Goal: Navigation & Orientation: Locate item on page

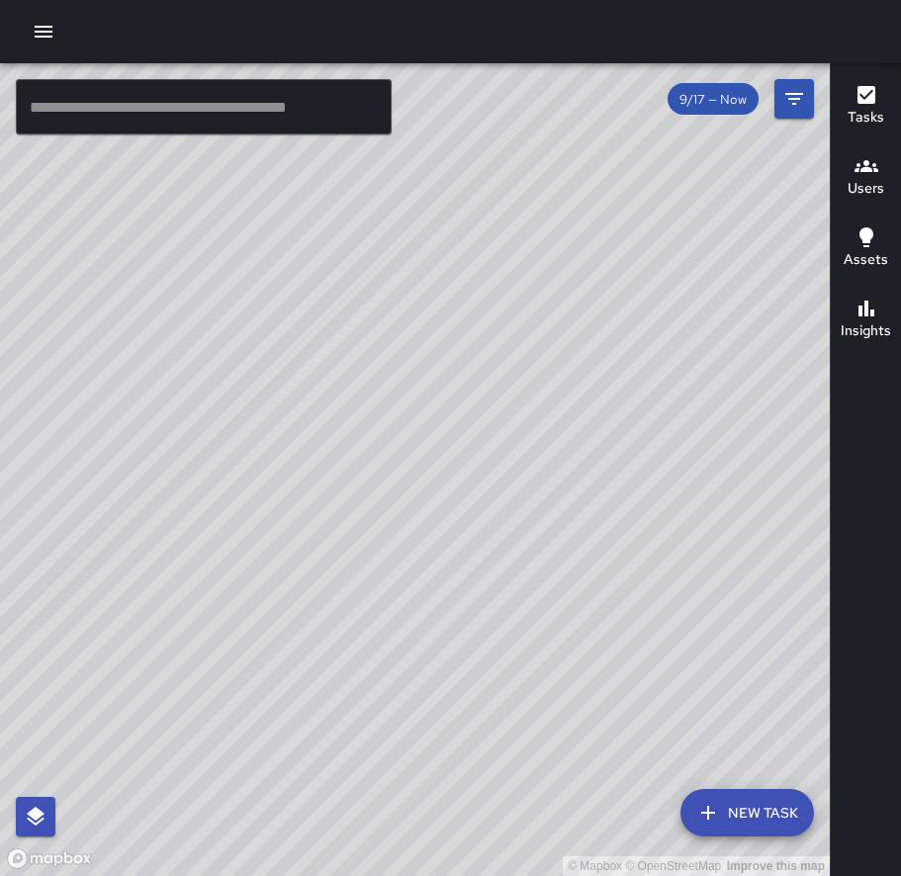
drag, startPoint x: 407, startPoint y: 778, endPoint x: 210, endPoint y: 401, distance: 426.0
click at [210, 401] on div "© Mapbox © OpenStreetMap Improve this map" at bounding box center [415, 469] width 830 height 813
drag, startPoint x: 229, startPoint y: 499, endPoint x: 234, endPoint y: 671, distance: 172.2
click at [234, 671] on div "© Mapbox © OpenStreetMap Improve this map" at bounding box center [415, 469] width 830 height 813
drag, startPoint x: 313, startPoint y: 723, endPoint x: 227, endPoint y: 410, distance: 324.2
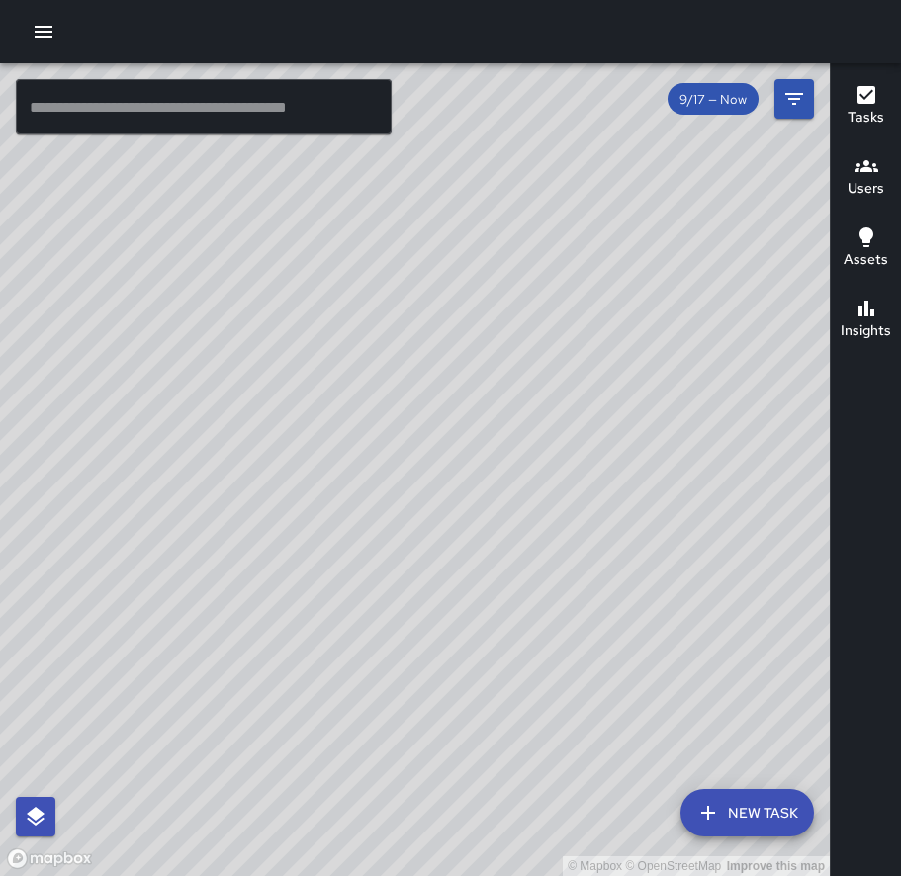
click at [228, 421] on div "© Mapbox © OpenStreetMap Improve this map" at bounding box center [415, 469] width 830 height 813
drag, startPoint x: 149, startPoint y: 362, endPoint x: 235, endPoint y: 625, distance: 276.8
click at [228, 621] on div "© Mapbox © OpenStreetMap Improve this map" at bounding box center [415, 469] width 830 height 813
drag, startPoint x: 156, startPoint y: 473, endPoint x: 311, endPoint y: 800, distance: 361.9
click at [312, 801] on div "© Mapbox © OpenStreetMap Improve this map" at bounding box center [415, 469] width 830 height 813
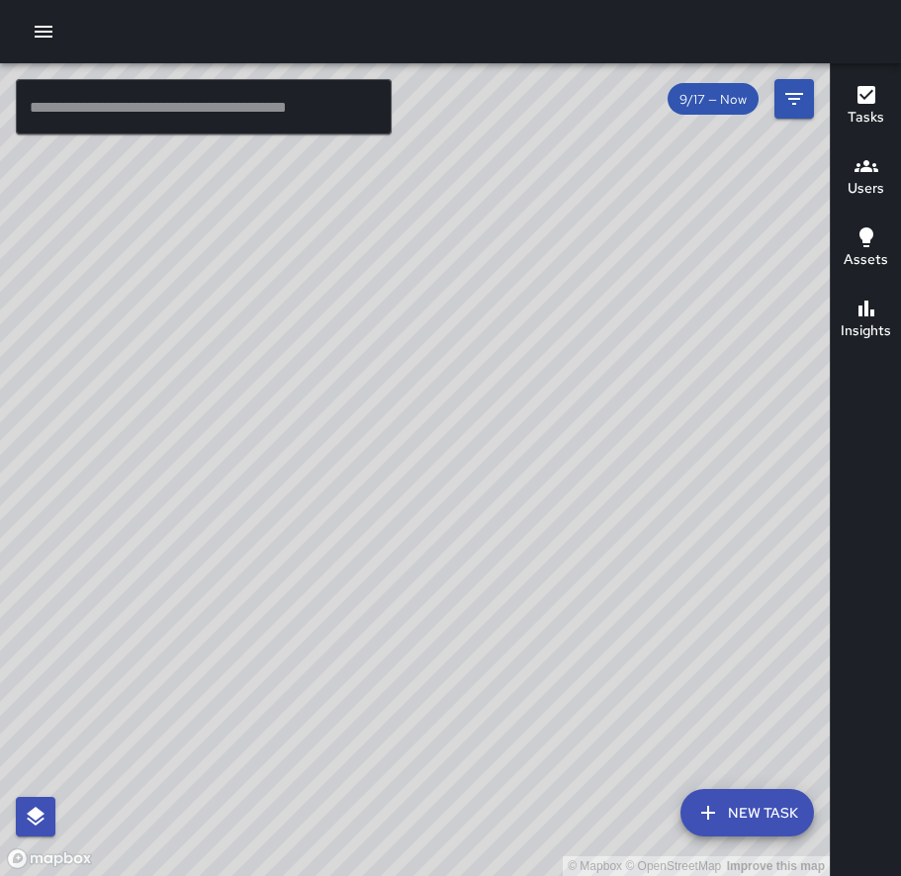
drag, startPoint x: 243, startPoint y: 491, endPoint x: 388, endPoint y: 963, distance: 494.4
click at [388, 875] on html "© Mapbox © OpenStreetMap Improve this map ​ New Task 9/17 — Now Map Layers Task…" at bounding box center [450, 438] width 901 height 876
drag, startPoint x: 194, startPoint y: 684, endPoint x: 344, endPoint y: 890, distance: 254.8
click at [344, 875] on html "© Mapbox © OpenStreetMap Improve this map ​ New Task 9/17 — Now Map Layers Task…" at bounding box center [450, 438] width 901 height 876
drag, startPoint x: 234, startPoint y: 627, endPoint x: 418, endPoint y: 991, distance: 407.9
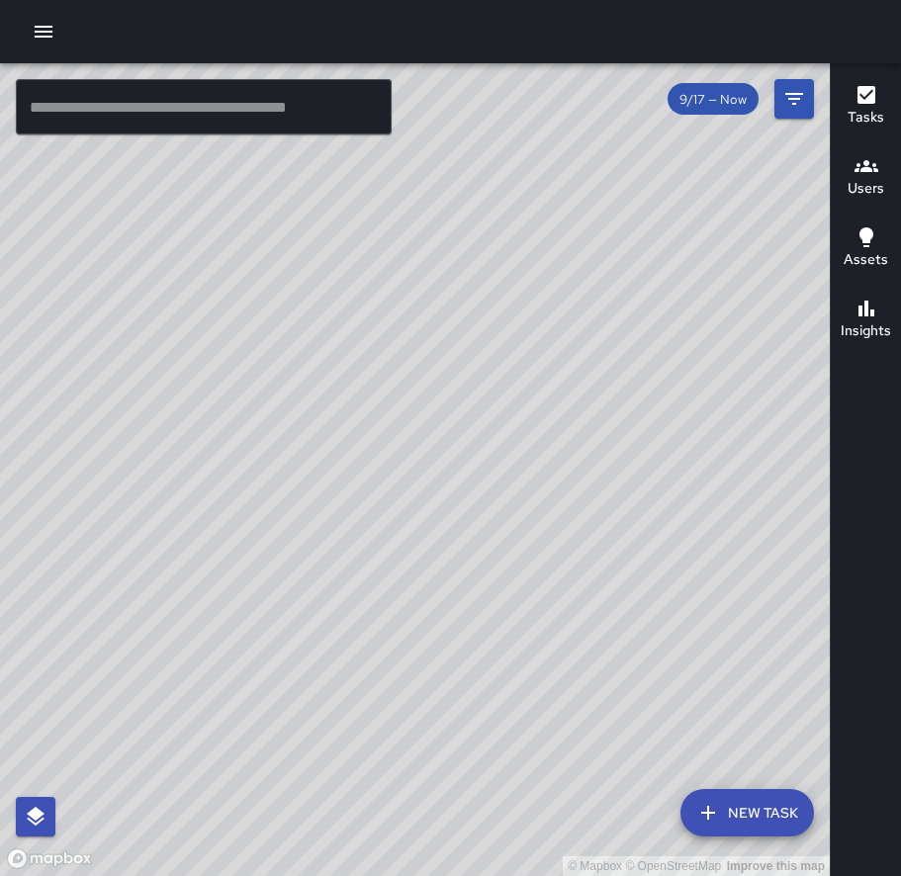
click at [418, 875] on html "© Mapbox © OpenStreetMap Improve this map ​ New Task 9/17 — Now Map Layers Task…" at bounding box center [450, 438] width 901 height 876
drag, startPoint x: 436, startPoint y: 802, endPoint x: 399, endPoint y: 540, distance: 264.8
click at [401, 553] on div "© Mapbox © OpenStreetMap Improve this map" at bounding box center [415, 469] width 830 height 813
drag, startPoint x: 487, startPoint y: 832, endPoint x: 470, endPoint y: 643, distance: 189.7
click at [470, 644] on div "© Mapbox © OpenStreetMap Improve this map" at bounding box center [415, 469] width 830 height 813
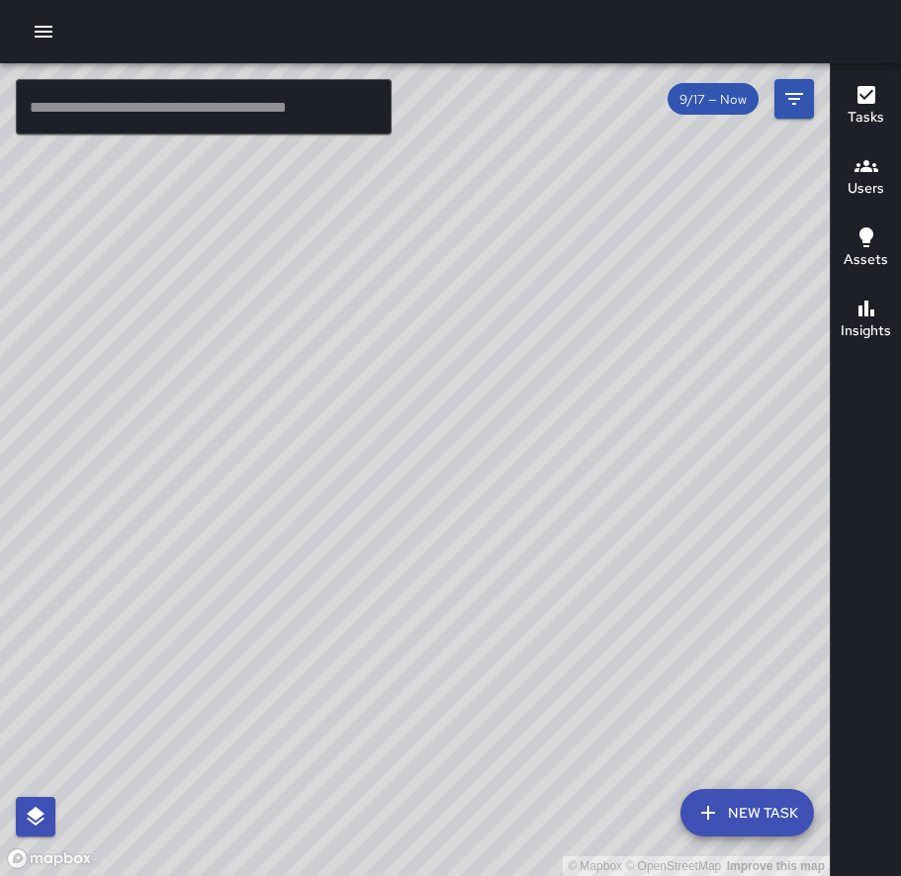
drag, startPoint x: 433, startPoint y: 614, endPoint x: 483, endPoint y: 824, distance: 215.5
click at [483, 824] on div "© Mapbox © OpenStreetMap Improve this map" at bounding box center [415, 469] width 830 height 813
drag, startPoint x: 400, startPoint y: 469, endPoint x: 458, endPoint y: 752, distance: 288.9
click at [458, 752] on div "© Mapbox © OpenStreetMap Improve this map" at bounding box center [415, 469] width 830 height 813
drag, startPoint x: 415, startPoint y: 543, endPoint x: 172, endPoint y: 110, distance: 496.9
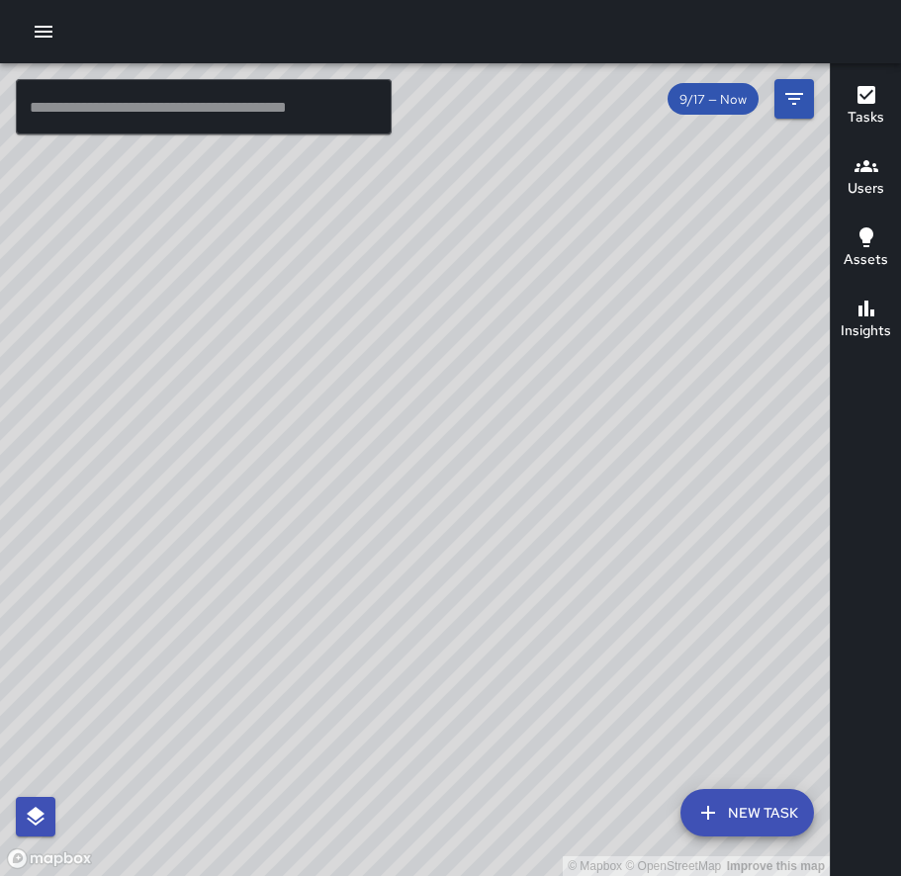
click at [172, 111] on div "© Mapbox © OpenStreetMap Improve this map ​ New Task 9/17 — Now Map Layers Task…" at bounding box center [415, 469] width 830 height 813
drag, startPoint x: 389, startPoint y: 578, endPoint x: 223, endPoint y: 174, distance: 436.4
click at [223, 174] on div "© Mapbox © OpenStreetMap Improve this map" at bounding box center [415, 469] width 830 height 813
drag, startPoint x: 343, startPoint y: 432, endPoint x: 305, endPoint y: 181, distance: 254.2
click at [305, 181] on div "© Mapbox © OpenStreetMap Improve this map" at bounding box center [415, 469] width 830 height 813
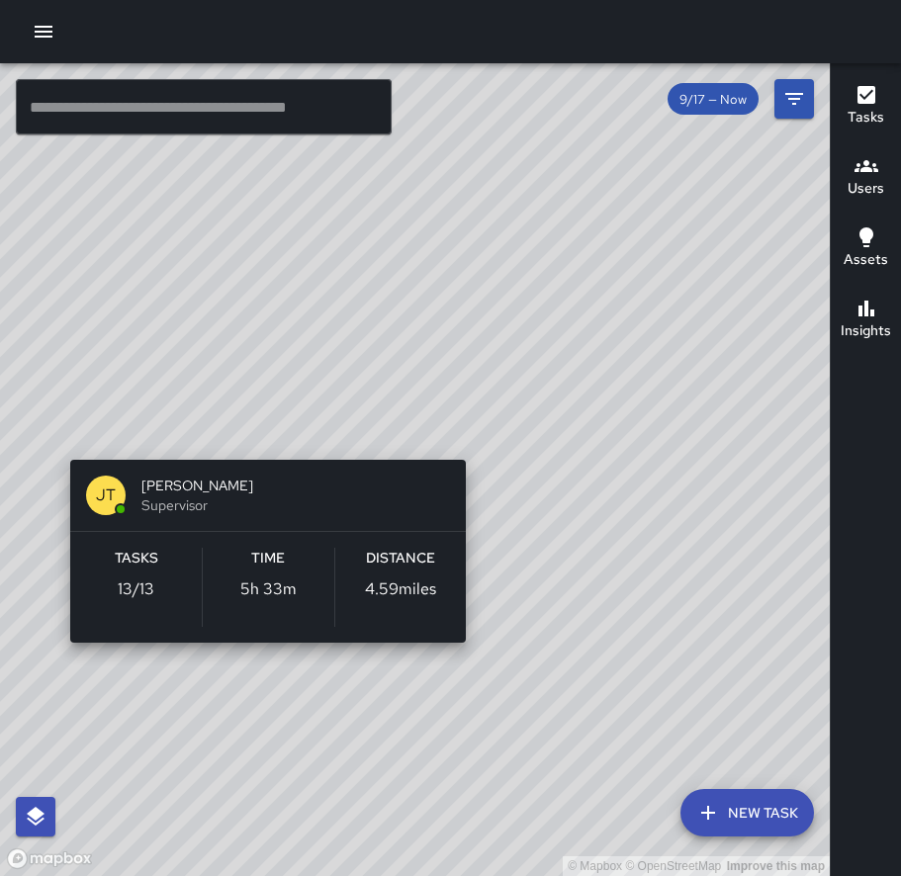
click at [255, 423] on div "© Mapbox © OpenStreetMap Improve this map [PERSON_NAME] Supervisor Tasks 13 / 1…" at bounding box center [415, 469] width 830 height 813
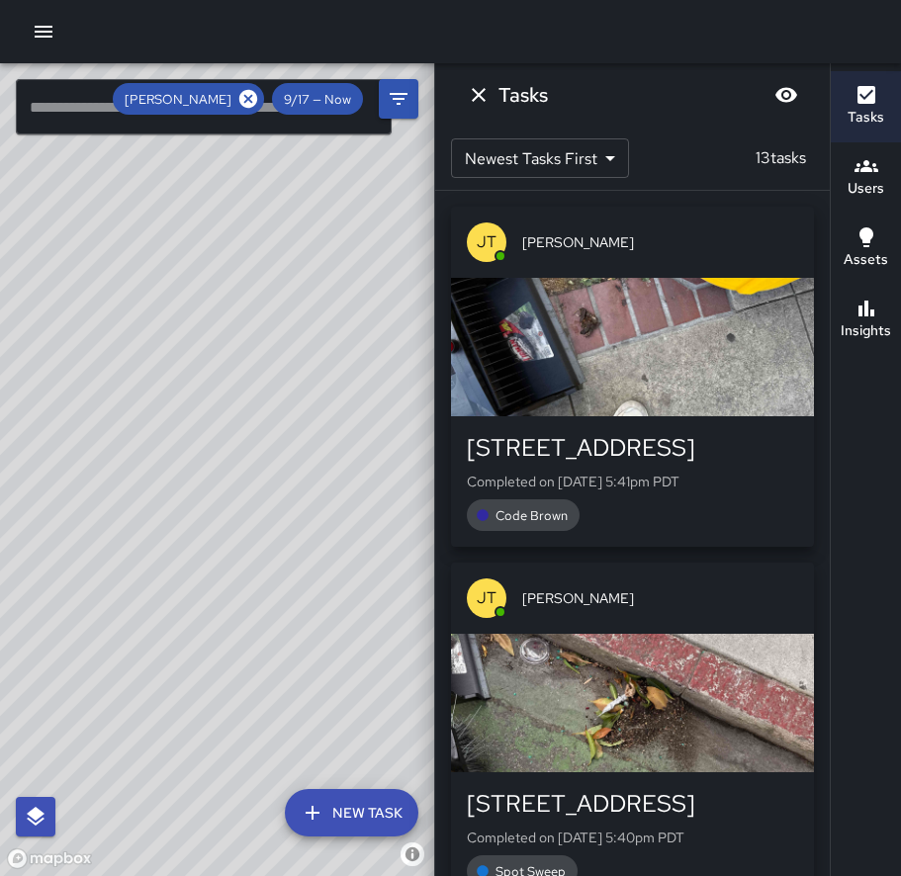
drag, startPoint x: 136, startPoint y: 282, endPoint x: 218, endPoint y: 683, distance: 408.9
click at [218, 683] on div "© Mapbox © OpenStreetMap Improve this map" at bounding box center [217, 469] width 434 height 813
drag, startPoint x: 203, startPoint y: 301, endPoint x: 262, endPoint y: 330, distance: 66.4
click at [272, 354] on div "© Mapbox © OpenStreetMap Improve this map" at bounding box center [217, 469] width 434 height 813
click at [242, 100] on icon at bounding box center [248, 99] width 18 height 18
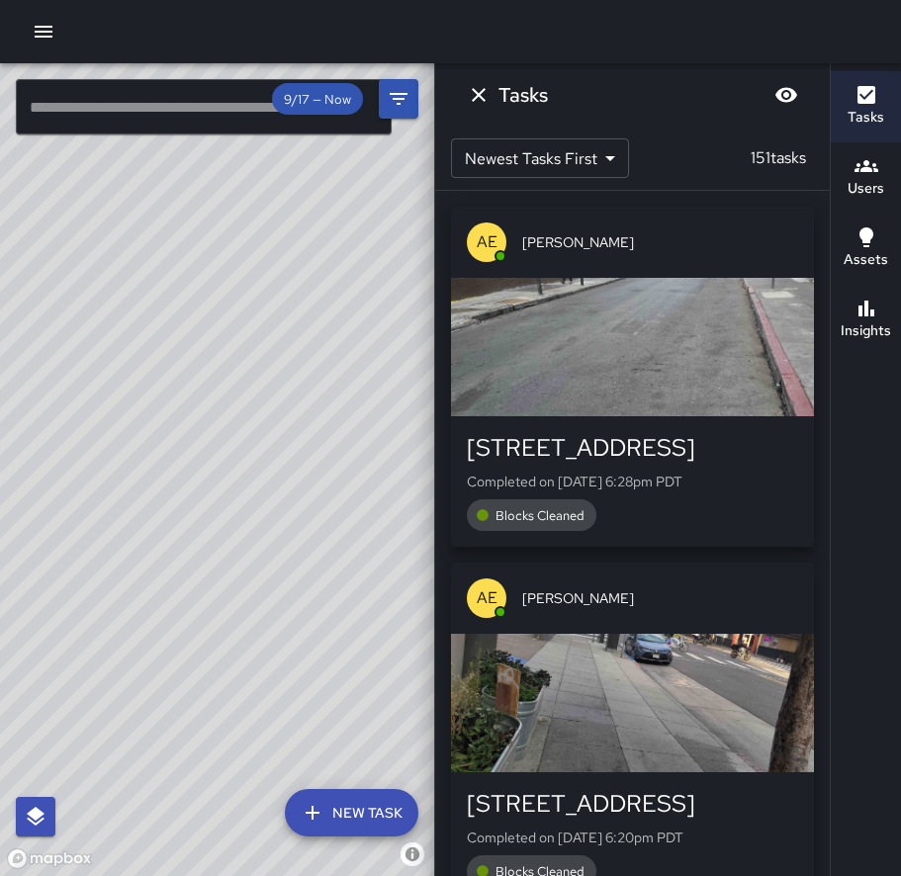
drag, startPoint x: 136, startPoint y: 431, endPoint x: 432, endPoint y: 469, distance: 299.1
click at [475, 460] on div "© Mapbox © OpenStreetMap Improve this map ​ New Task 9/17 — Now Map Layers Task…" at bounding box center [450, 469] width 901 height 813
drag, startPoint x: 201, startPoint y: 477, endPoint x: 51, endPoint y: 544, distance: 163.8
click at [43, 549] on div "© Mapbox © OpenStreetMap Improve this map" at bounding box center [217, 469] width 434 height 813
drag, startPoint x: 240, startPoint y: 266, endPoint x: 160, endPoint y: 598, distance: 341.9
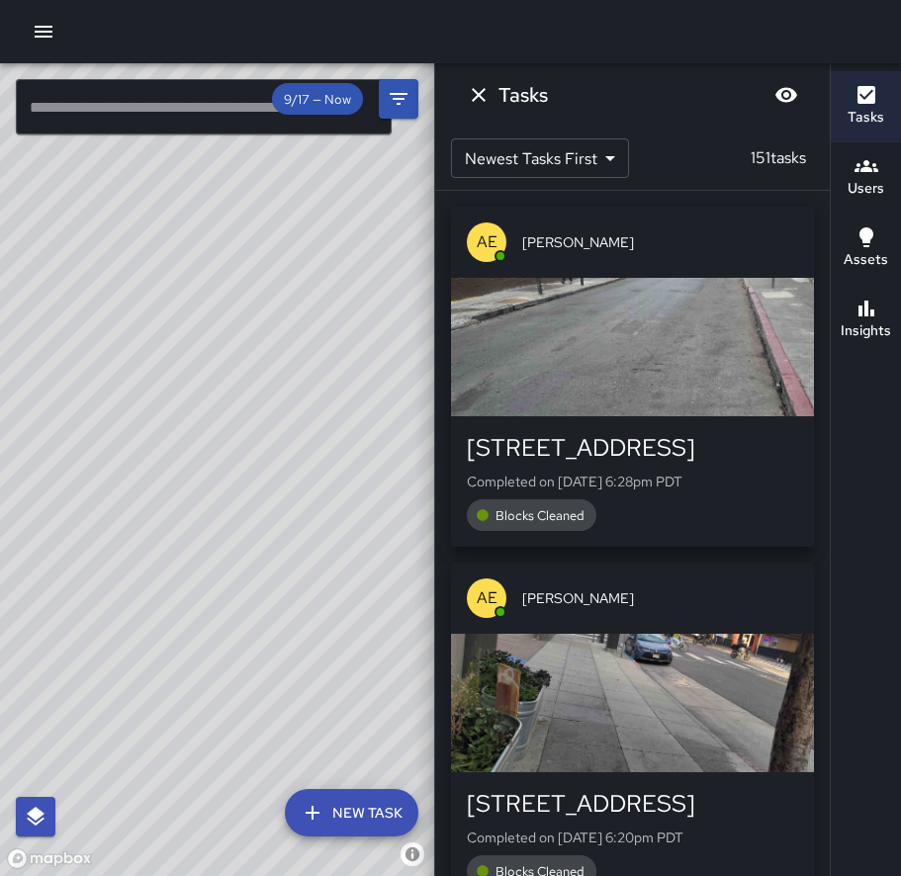
click at [181, 621] on div "© Mapbox © OpenStreetMap Improve this map" at bounding box center [217, 469] width 434 height 813
drag, startPoint x: 236, startPoint y: 413, endPoint x: 159, endPoint y: 475, distance: 98.6
click at [167, 475] on div "© Mapbox © OpenStreetMap Improve this map" at bounding box center [217, 469] width 434 height 813
click at [470, 86] on icon "Dismiss" at bounding box center [479, 95] width 24 height 24
